Goal: Transaction & Acquisition: Purchase product/service

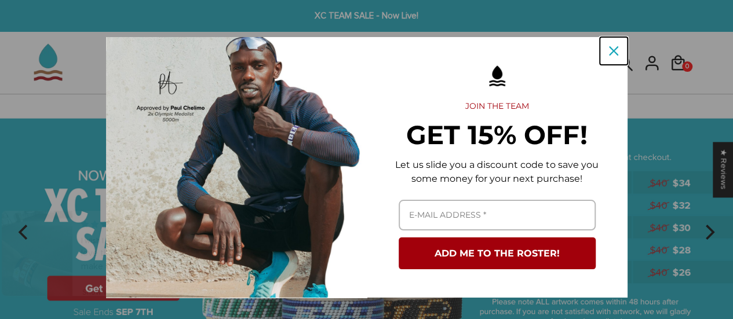
drag, startPoint x: 599, startPoint y: 49, endPoint x: 620, endPoint y: 59, distance: 23.6
click at [620, 59] on button "Close" at bounding box center [614, 51] width 28 height 28
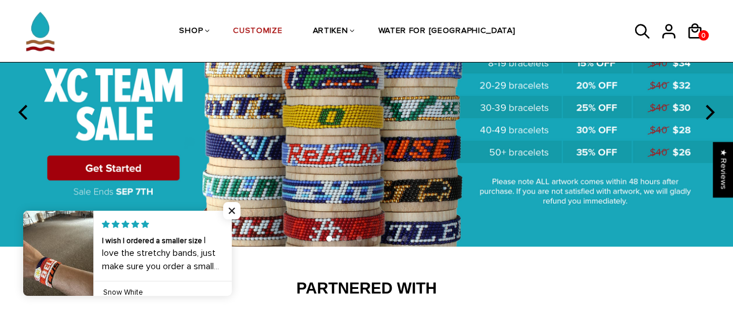
scroll to position [120, 0]
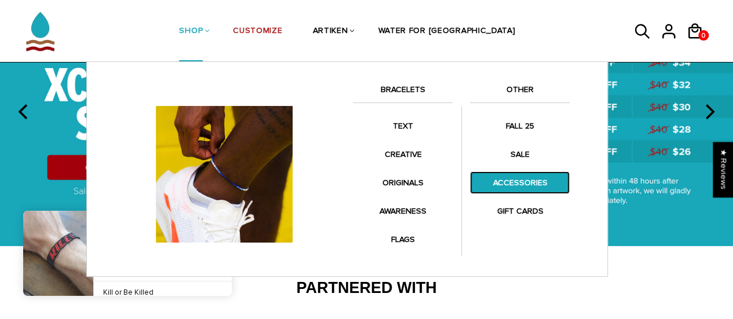
click at [505, 184] on link "ACCESSORIES" at bounding box center [520, 182] width 100 height 23
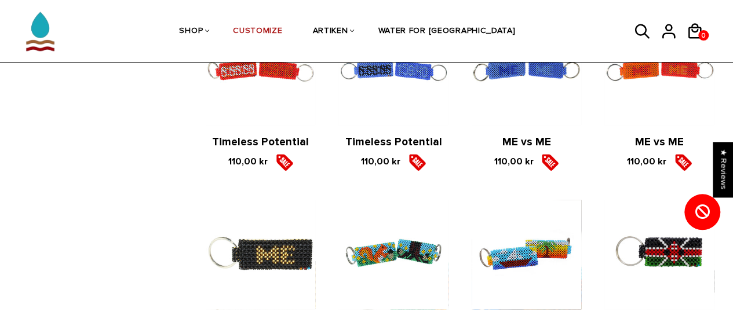
scroll to position [521, 0]
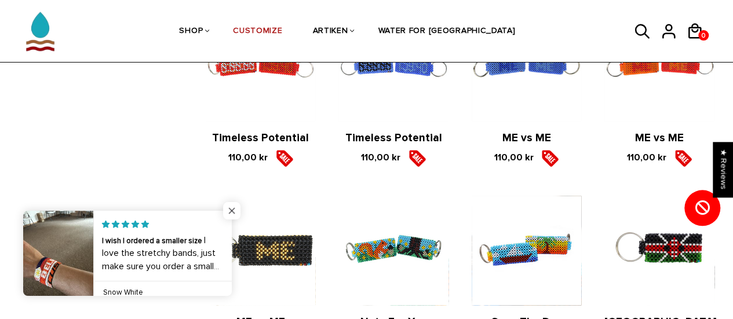
click at [226, 208] on span "Close popup widget" at bounding box center [231, 210] width 17 height 17
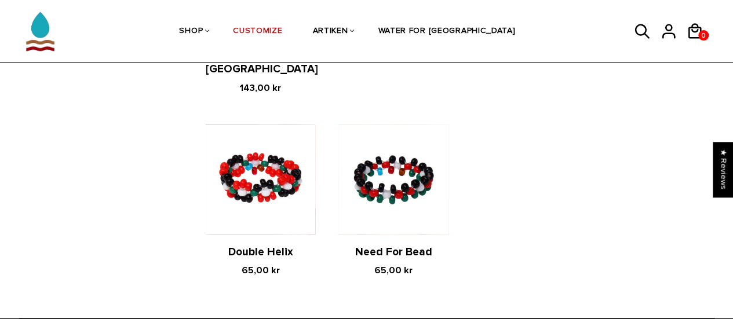
scroll to position [1000, 0]
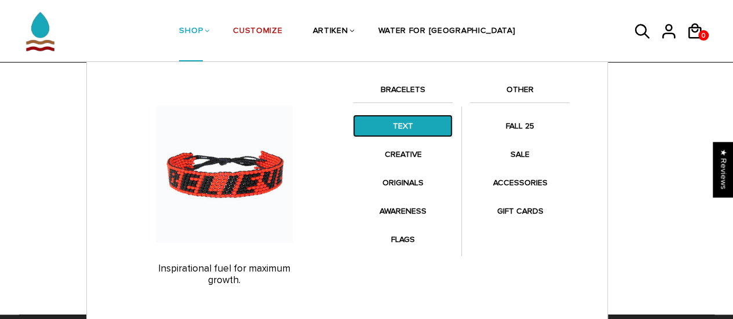
click at [409, 135] on link "TEXT" at bounding box center [403, 126] width 100 height 23
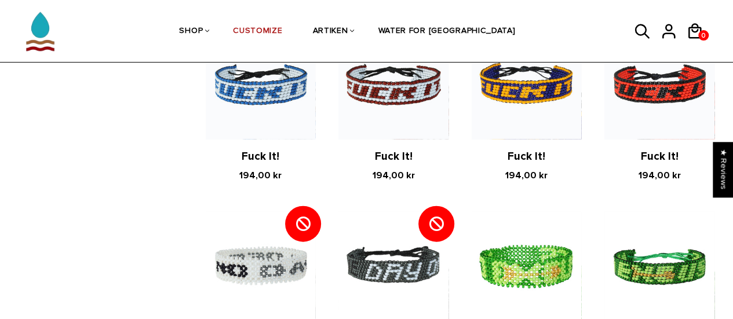
scroll to position [1201, 0]
